Goal: Navigation & Orientation: Go to known website

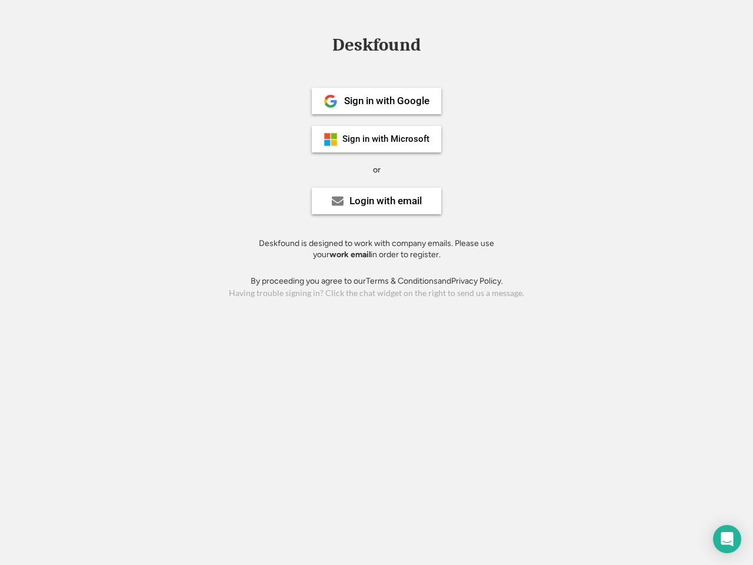
click at [376, 168] on div "or" at bounding box center [377, 170] width 8 height 12
click at [376, 47] on div "Deskfound" at bounding box center [376, 45] width 100 height 18
click at [322, 44] on div "Deskfound" at bounding box center [376, 47] width 753 height 22
click at [376, 47] on div "Deskfound" at bounding box center [376, 45] width 100 height 18
click at [376, 169] on div "or" at bounding box center [377, 170] width 8 height 12
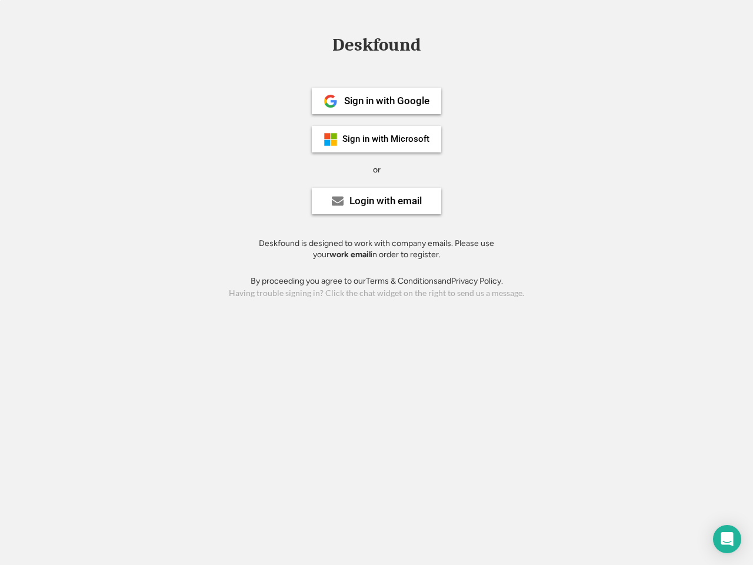
click at [376, 101] on div "Sign in with Google" at bounding box center [386, 101] width 85 height 10
click at [386, 101] on div "Sign in with Google" at bounding box center [386, 101] width 85 height 10
click at [331, 101] on img at bounding box center [331, 101] width 14 height 14
click at [376, 139] on div "Sign in with Microsoft" at bounding box center [385, 139] width 87 height 9
click at [386, 139] on div "Sign in with Microsoft" at bounding box center [385, 139] width 87 height 9
